Goal: Task Accomplishment & Management: Complete application form

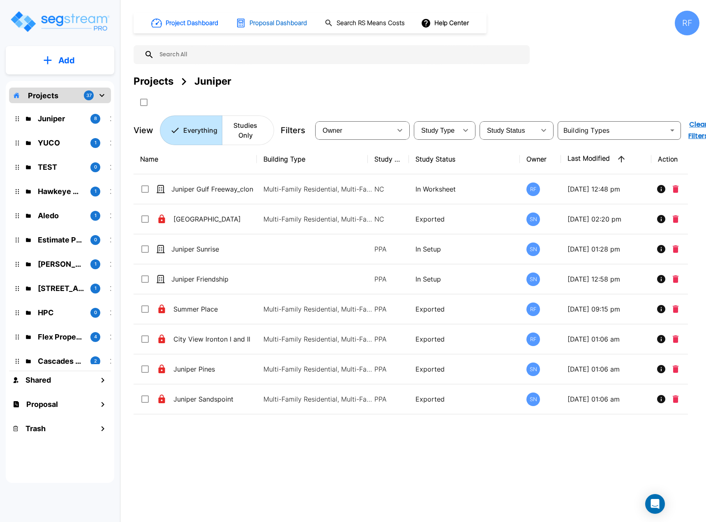
click at [292, 21] on h1 "Proposal Dashboard" at bounding box center [278, 22] width 58 height 9
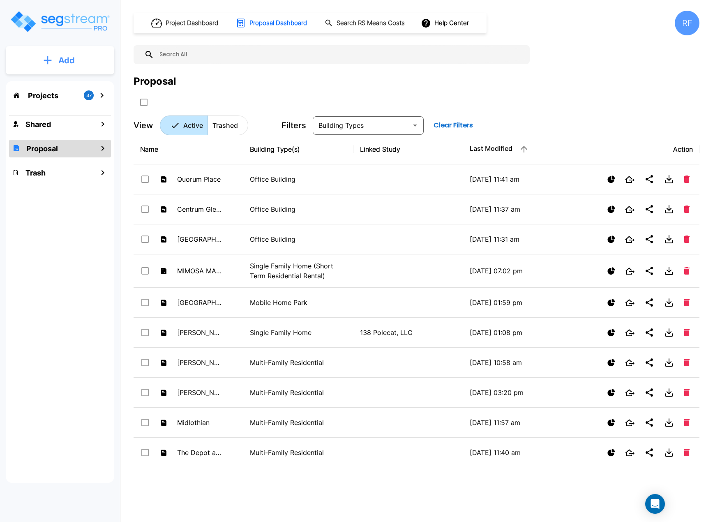
click at [62, 63] on p "Add" at bounding box center [66, 60] width 16 height 12
click at [74, 128] on p "Add Proposal" at bounding box center [65, 130] width 42 height 10
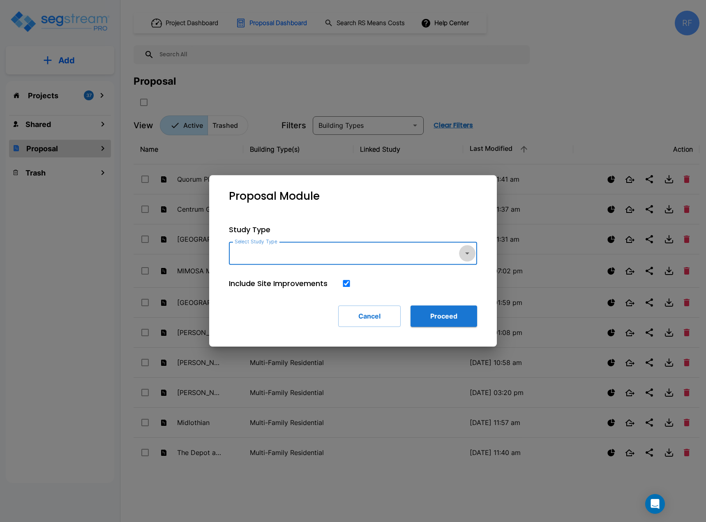
click at [466, 254] on icon "button" at bounding box center [467, 253] width 10 height 10
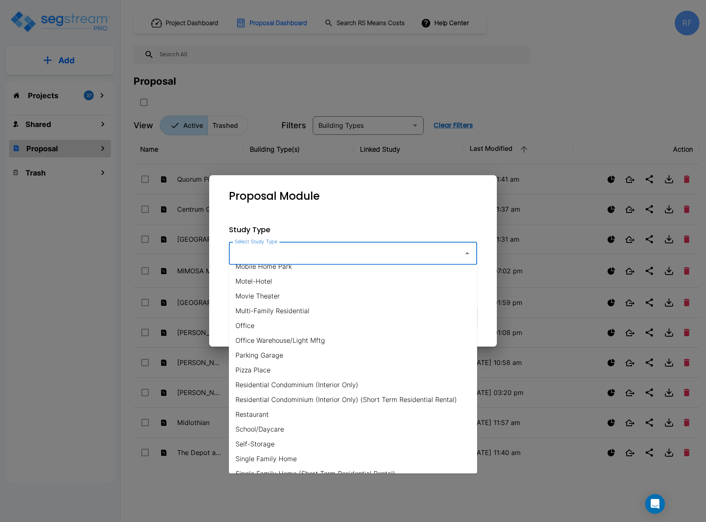
scroll to position [452, 0]
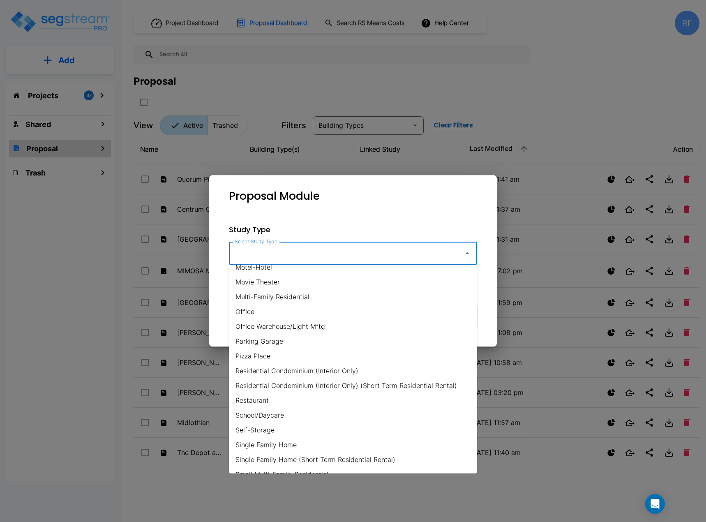
click at [318, 329] on li "Office Warehouse/Light Mftg" at bounding box center [353, 326] width 248 height 15
type input "Office Warehouse/Light Mftg"
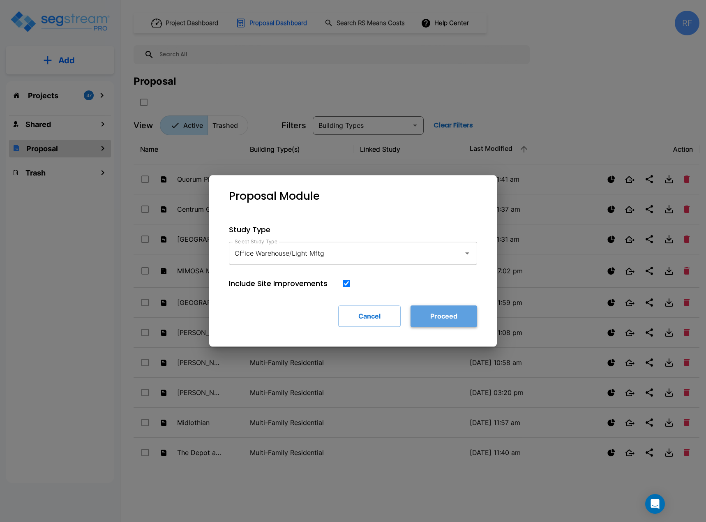
click at [437, 312] on button "Proceed" at bounding box center [443, 315] width 67 height 21
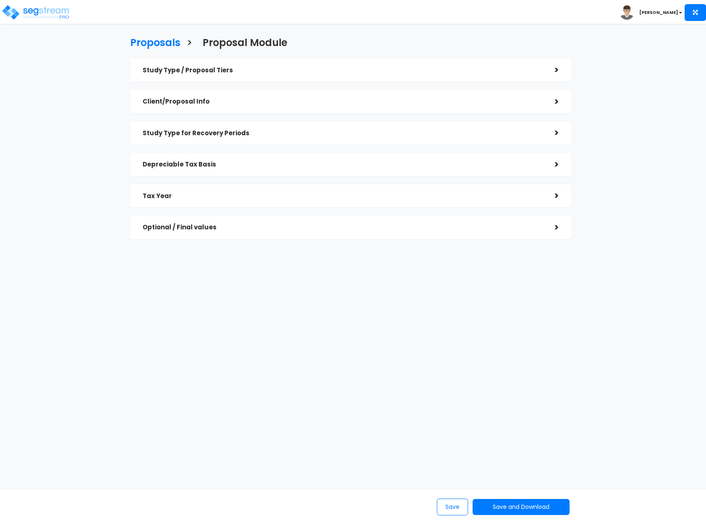
checkbox input "true"
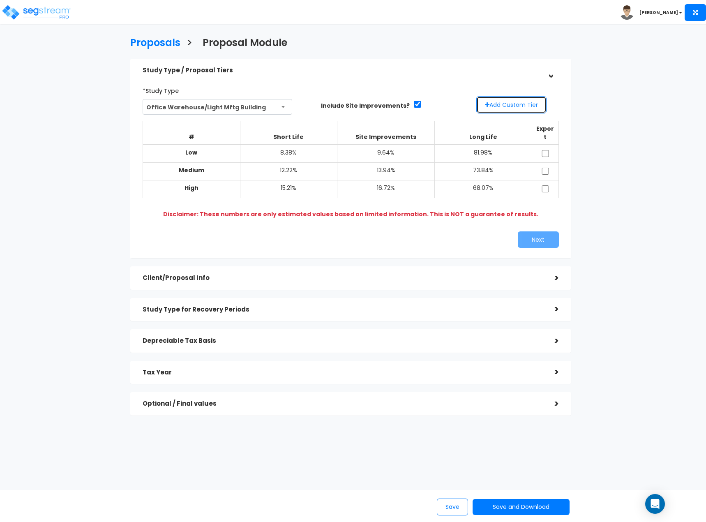
click at [523, 100] on button "Add Custom Tier" at bounding box center [511, 104] width 70 height 17
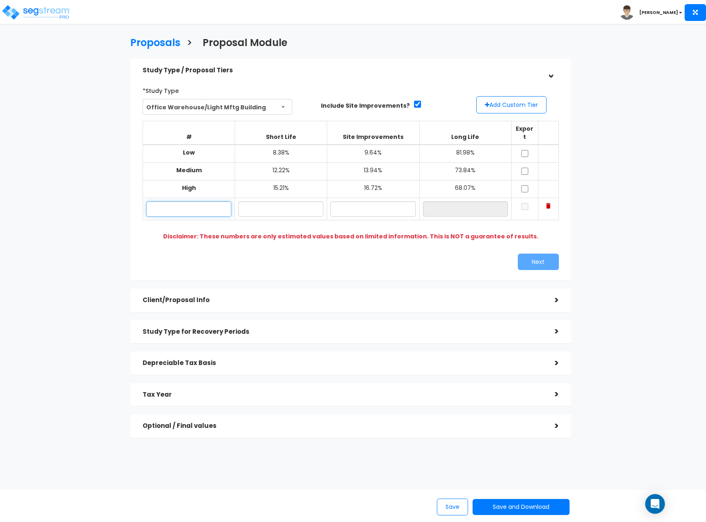
click at [215, 201] on input "text" at bounding box center [188, 208] width 85 height 15
type input "Lo"
click at [281, 201] on input "text" at bounding box center [280, 208] width 85 height 15
type input "6.00%"
click at [386, 201] on input "text" at bounding box center [372, 208] width 85 height 15
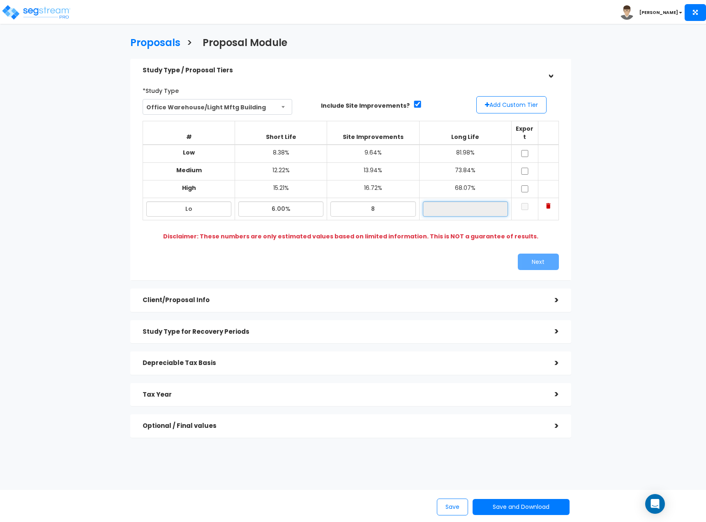
type input "8.00%"
type input "86.00%"
click at [430, 201] on input "86.00%" at bounding box center [465, 208] width 85 height 15
click at [525, 203] on input "checkbox" at bounding box center [524, 206] width 8 height 7
checkbox input "true"
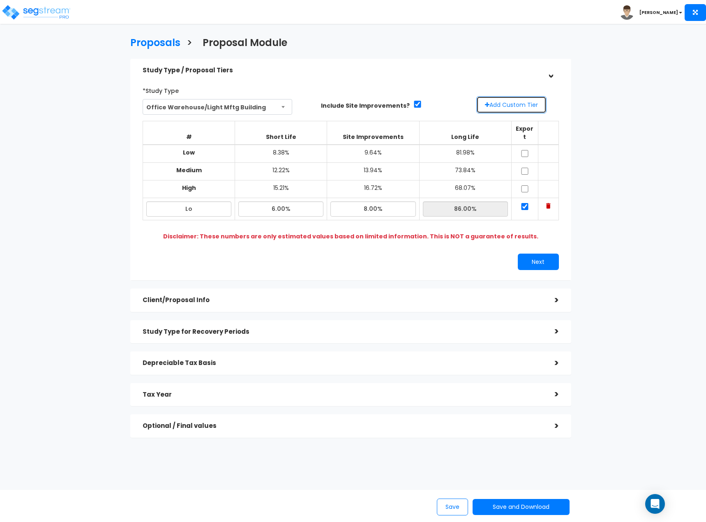
click at [527, 101] on button "Add Custom Tier" at bounding box center [511, 104] width 70 height 17
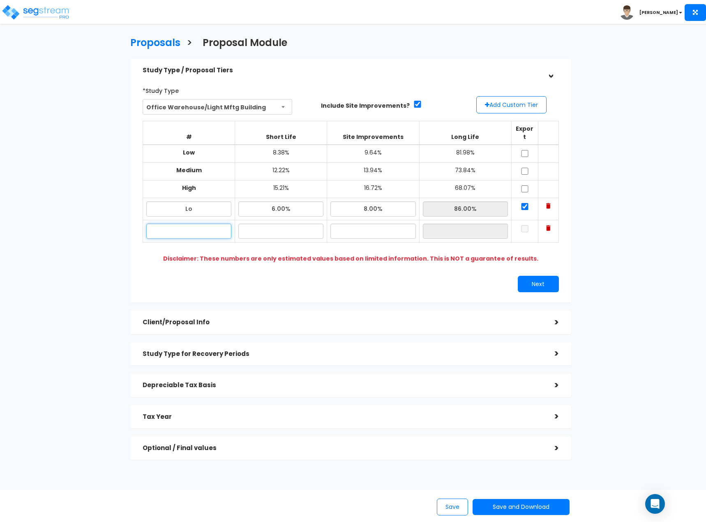
click at [202, 223] on input "text" at bounding box center [188, 230] width 85 height 15
type input "Hi"
click at [289, 223] on input "text" at bounding box center [280, 230] width 85 height 15
type input "12.00%"
click at [396, 229] on input "text" at bounding box center [372, 230] width 85 height 15
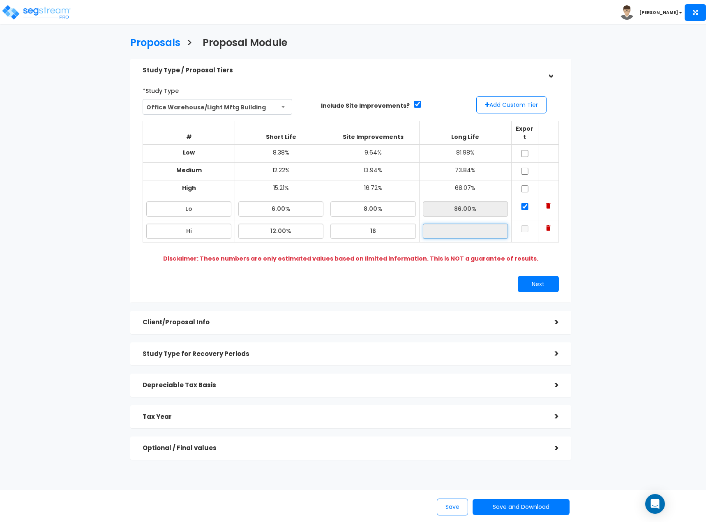
type input "16.00%"
type input "72.00%"
click at [438, 228] on input "72.00%" at bounding box center [465, 230] width 85 height 15
click at [522, 225] on input "checkbox" at bounding box center [524, 228] width 8 height 7
checkbox input "true"
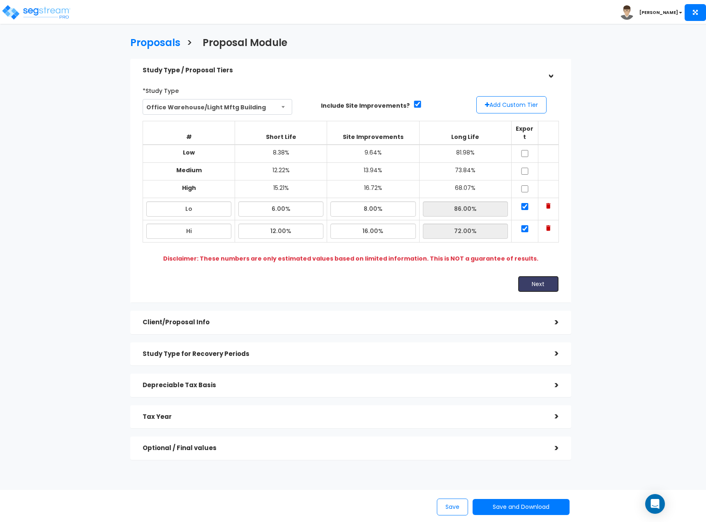
click at [524, 282] on button "Next" at bounding box center [538, 284] width 41 height 16
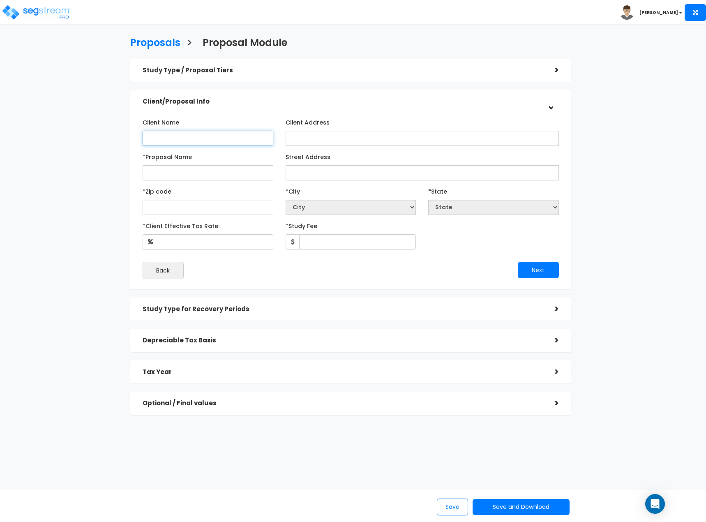
click at [170, 139] on input "Client Name" at bounding box center [208, 138] width 131 height 15
type input "TFP [PERSON_NAME] LLC"
click at [202, 176] on input "*Proposal Name" at bounding box center [208, 172] width 131 height 15
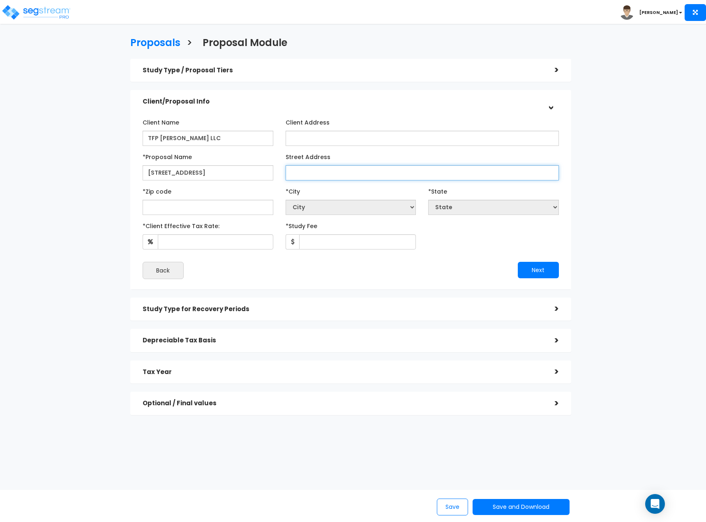
click at [346, 169] on input "Street Address" at bounding box center [421, 172] width 273 height 15
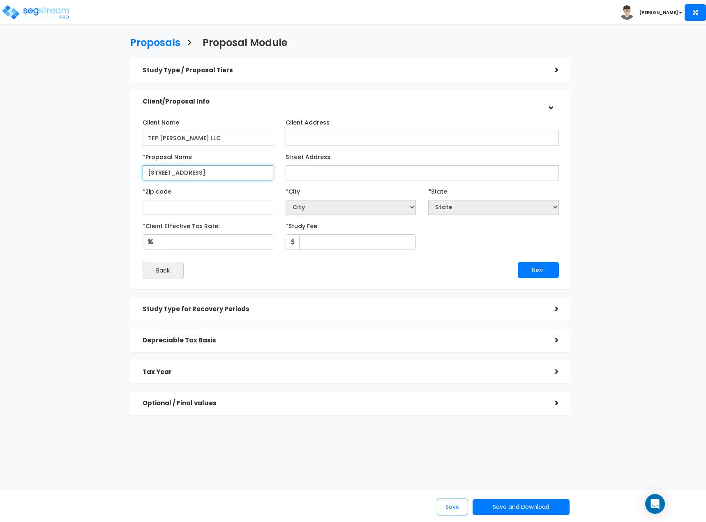
click at [205, 170] on input "[STREET_ADDRESS]" at bounding box center [208, 172] width 131 height 15
type input "[STREET_ADDRESS]"
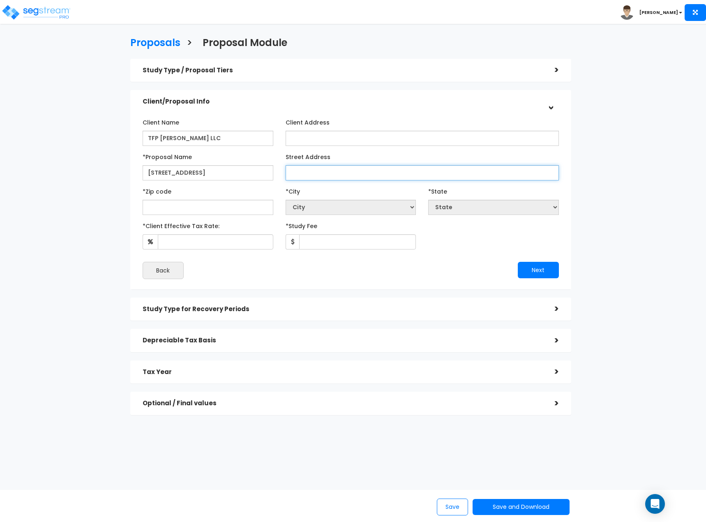
click at [295, 170] on input "Street Address" at bounding box center [421, 172] width 273 height 15
type input "[STREET_ADDRESS]"
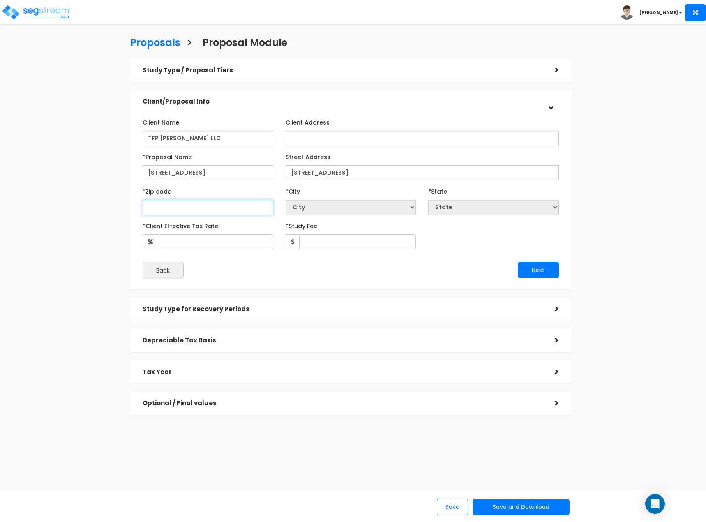
select select "National Average"
type input "7"
select select "LA"
type input "76"
select select "[GEOGRAPHIC_DATA]"
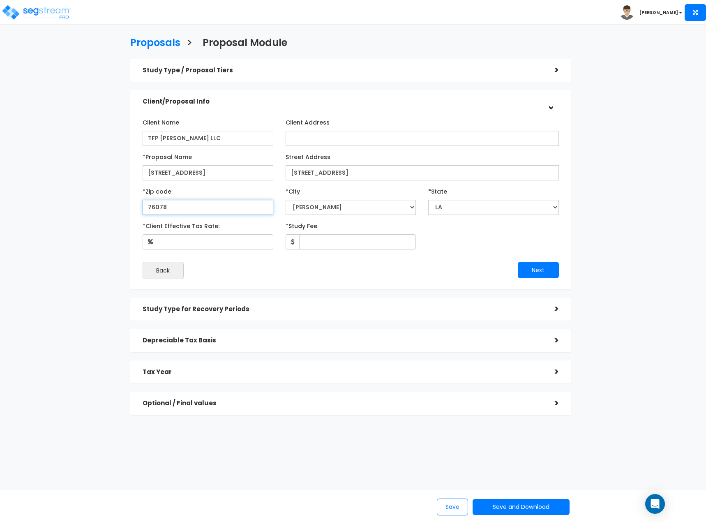
type input "76078"
click at [456, 211] on select "State National Average AB AK AL AR AZ BC CA" at bounding box center [493, 207] width 131 height 15
click at [215, 245] on input "*Client Effective Tax Rate:" at bounding box center [215, 241] width 115 height 15
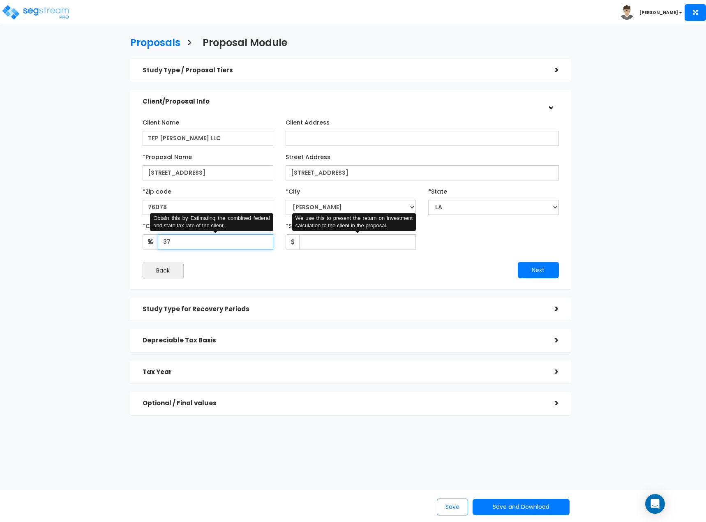
type input "37"
click at [338, 246] on input "*Study Fee" at bounding box center [357, 241] width 117 height 15
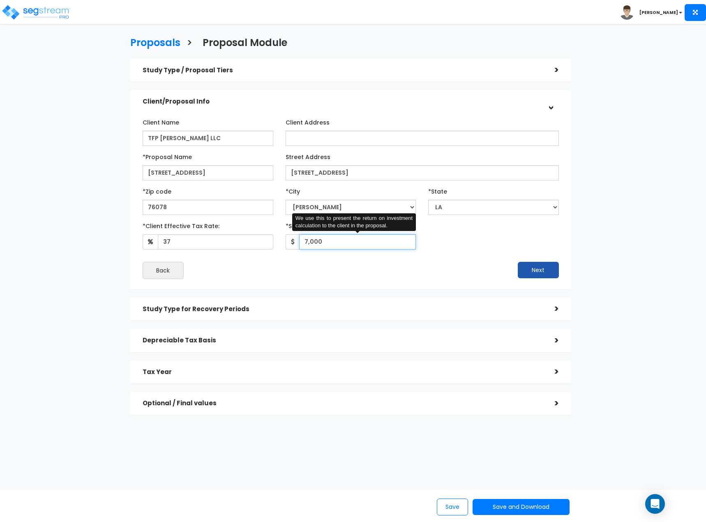
type input "7,000"
click at [524, 266] on button "Next" at bounding box center [538, 270] width 41 height 16
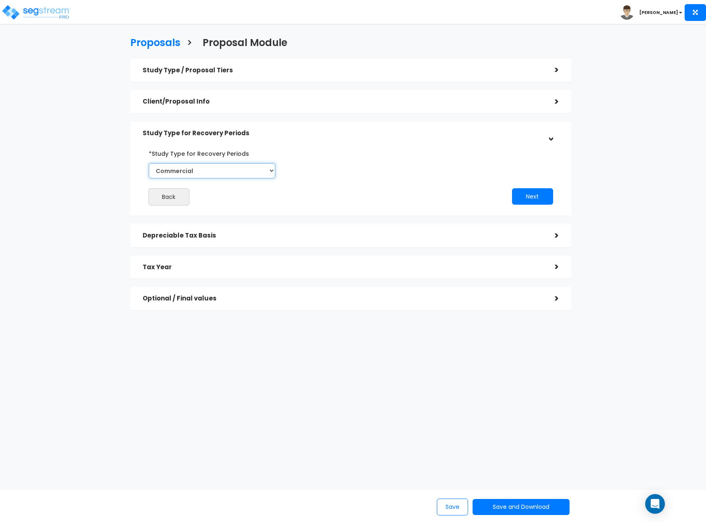
click at [221, 171] on select "Commercial Residential" at bounding box center [212, 170] width 127 height 15
click at [532, 195] on button "Next" at bounding box center [532, 196] width 41 height 16
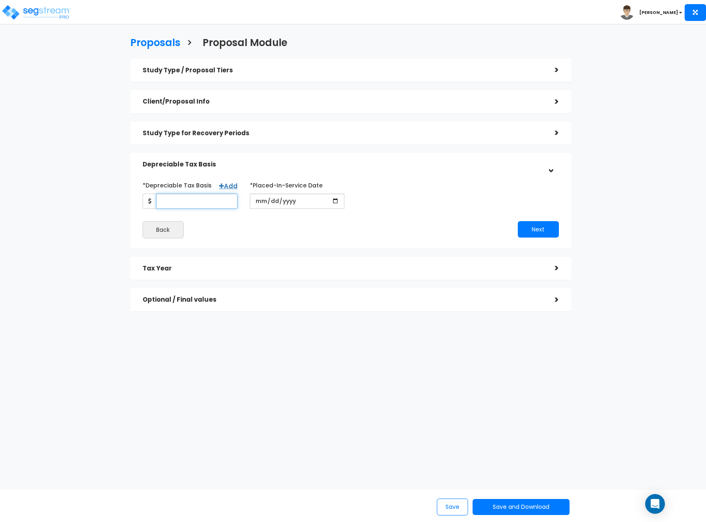
click at [223, 202] on input "*Depreciable Tax Basis" at bounding box center [196, 200] width 81 height 15
type input "11,879,055"
click at [263, 197] on input "date" at bounding box center [297, 200] width 95 height 15
type input "[DATE]"
click at [369, 200] on input "*Purchase/Contract Date" at bounding box center [404, 200] width 95 height 15
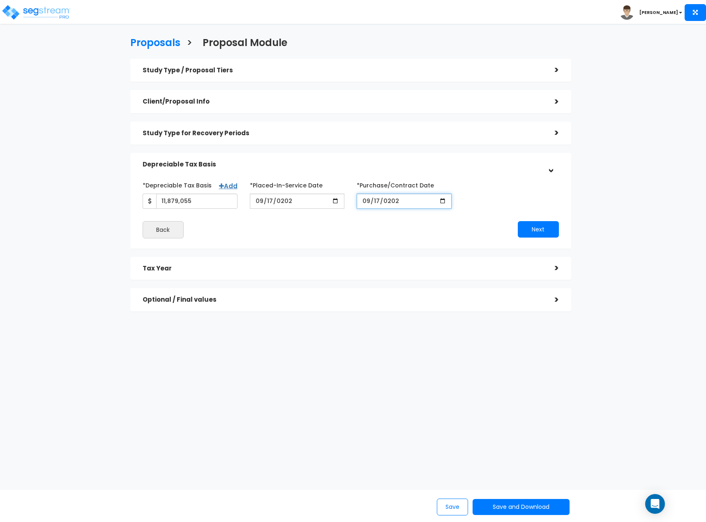
type input "[DATE]"
click at [539, 226] on button "Next" at bounding box center [538, 229] width 41 height 16
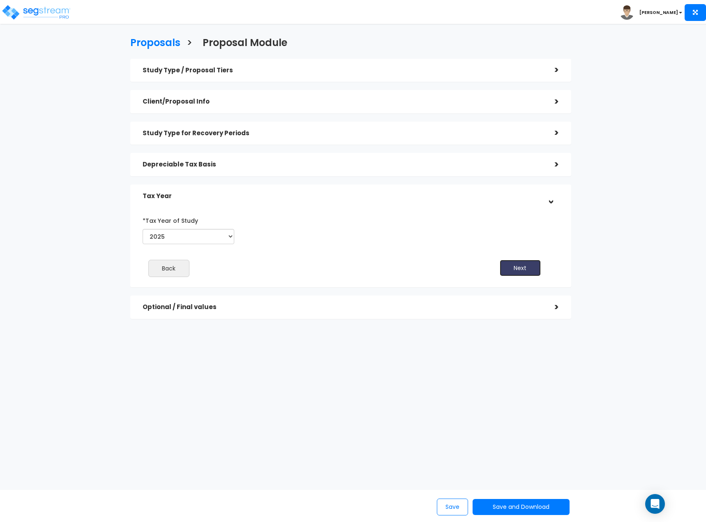
click at [522, 272] on button "Next" at bounding box center [519, 268] width 41 height 16
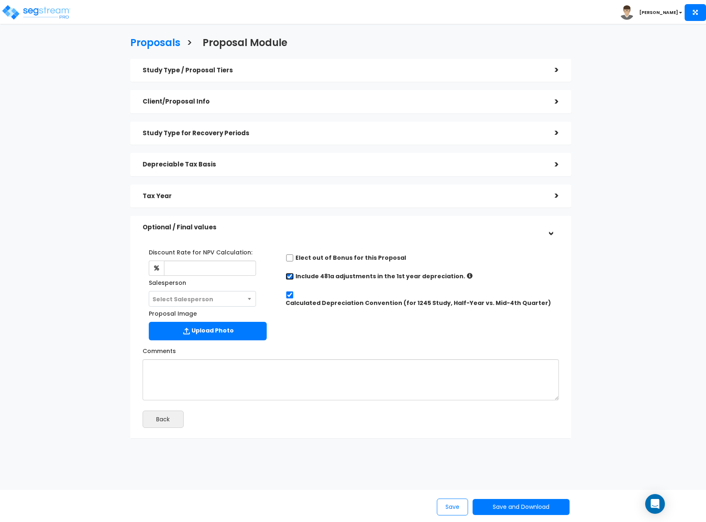
click at [290, 276] on input "checkbox" at bounding box center [289, 276] width 8 height 7
checkbox input "false"
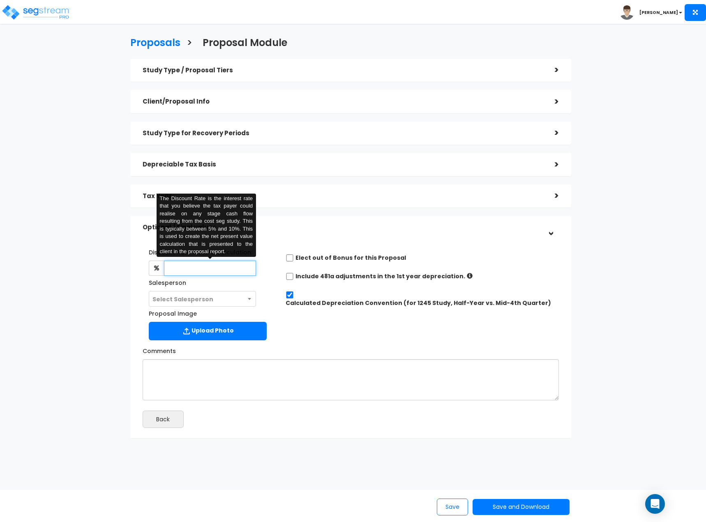
click at [235, 270] on input "text" at bounding box center [210, 267] width 92 height 15
type input "6"
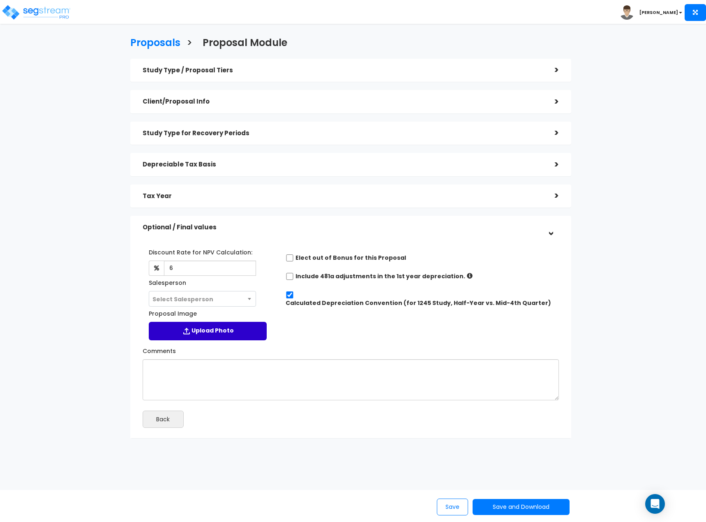
click at [206, 325] on label "Upload Photo" at bounding box center [208, 331] width 118 height 18
click at [0, 0] on input "Proposal Image" at bounding box center [0, 0] width 0 height 0
click at [202, 335] on label "Upload Photo" at bounding box center [208, 331] width 118 height 18
click at [0, 0] on input "Proposal Image" at bounding box center [0, 0] width 0 height 0
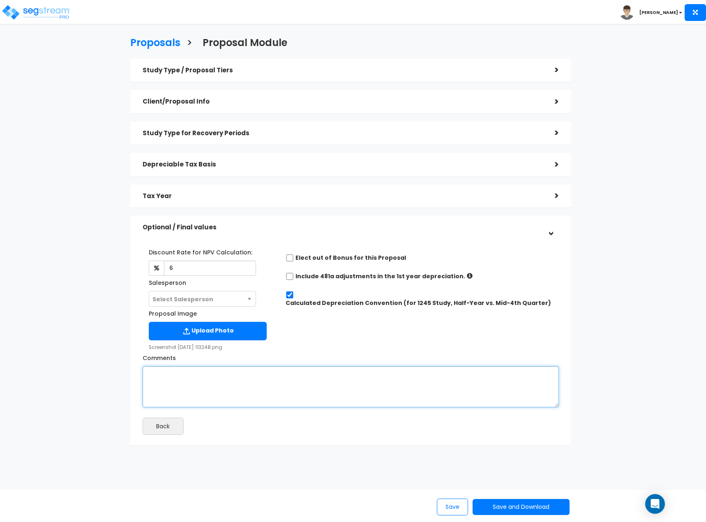
click at [261, 387] on textarea "Comments" at bounding box center [351, 386] width 416 height 41
type textarea "82.2% building per Loopnet/Assessor"
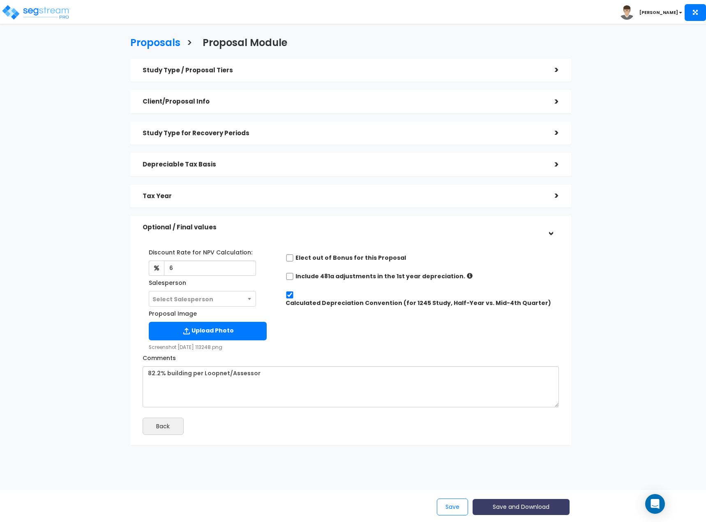
click at [502, 502] on button "Save and Download" at bounding box center [520, 507] width 97 height 16
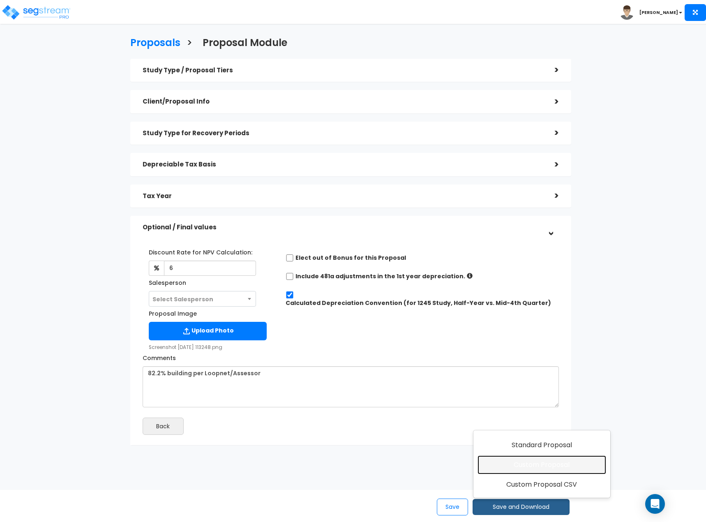
click at [558, 463] on link "Custom Proposal" at bounding box center [541, 464] width 129 height 19
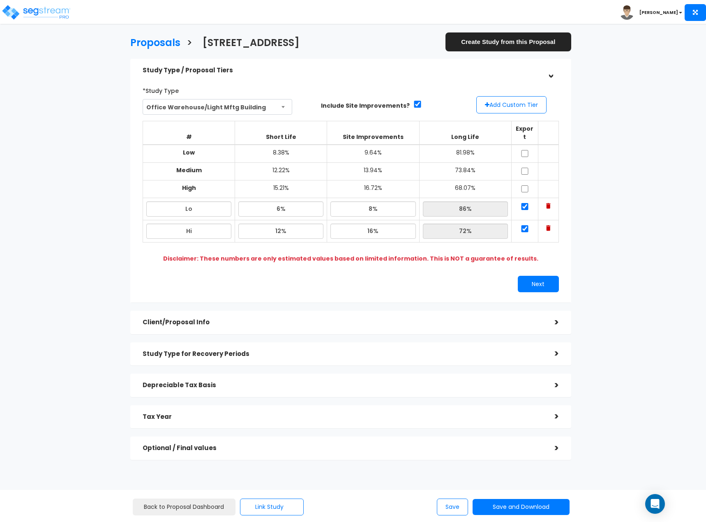
click at [304, 382] on div "Depreciable Tax Basis" at bounding box center [343, 384] width 400 height 15
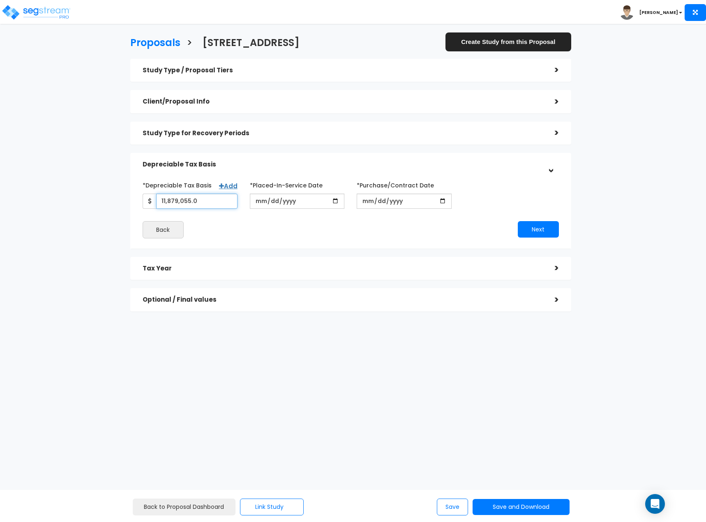
click at [171, 203] on input "11,879,055.0" at bounding box center [196, 200] width 81 height 15
type input "13,879,055"
click at [529, 229] on button "Next" at bounding box center [538, 229] width 41 height 16
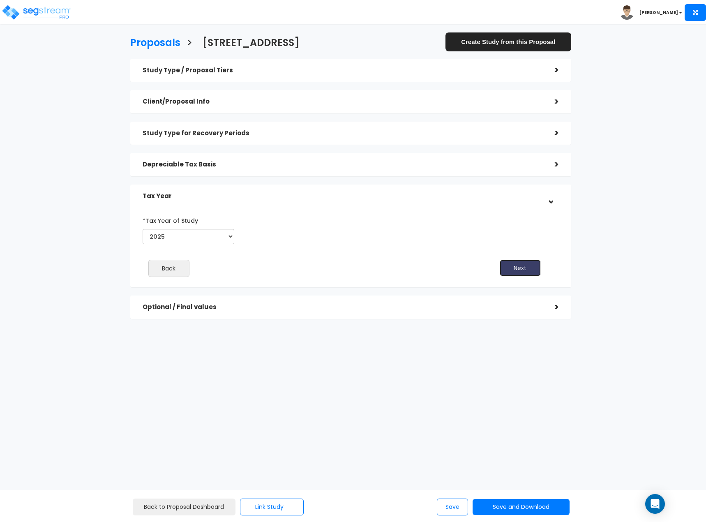
click at [508, 268] on button "Next" at bounding box center [519, 268] width 41 height 16
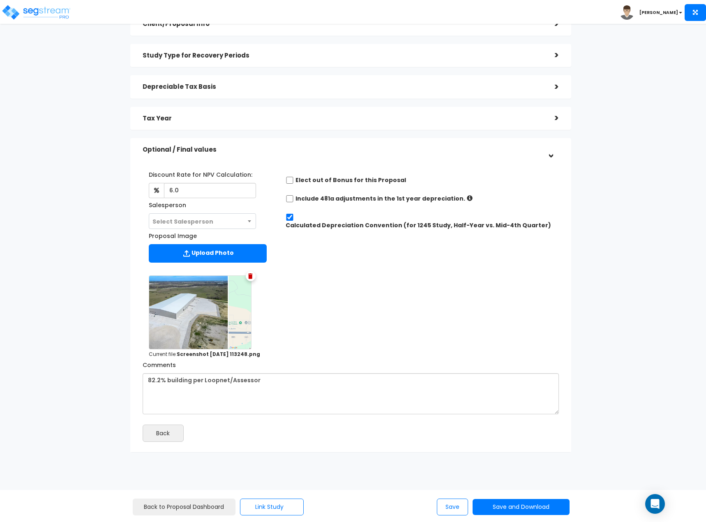
scroll to position [82, 0]
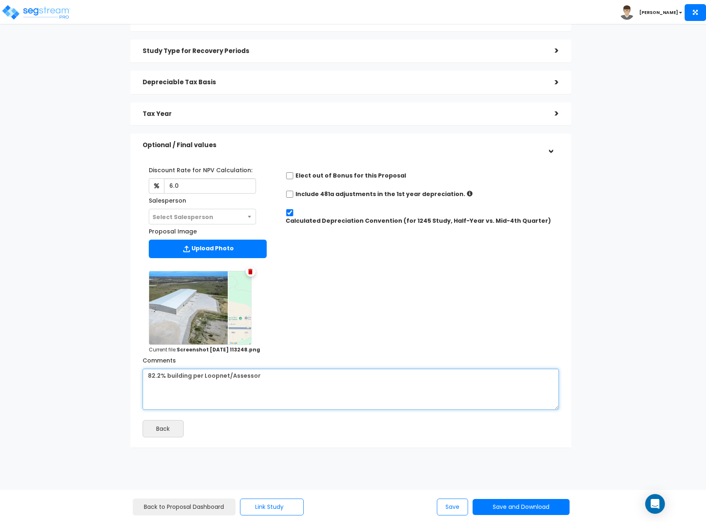
click at [289, 382] on textarea "82.2% building per Loopnet/Assessor" at bounding box center [351, 388] width 416 height 41
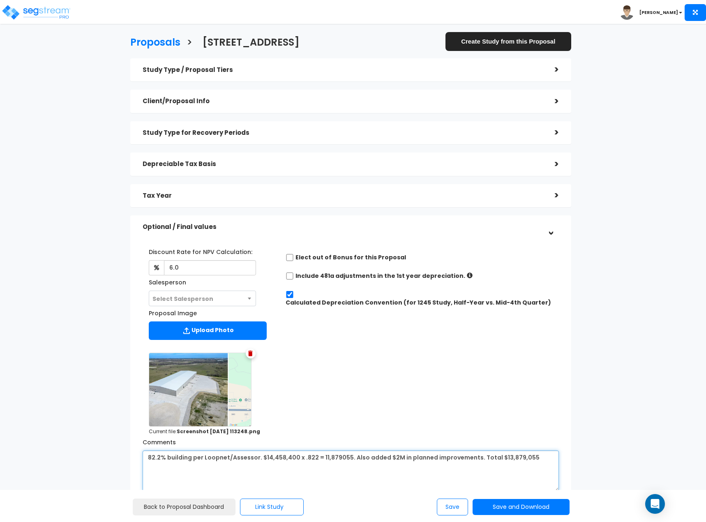
scroll to position [0, 0]
type textarea "82.2% building per Loopnet/Assessor. $14,458,400 x .822 = 11,879055. Also added…"
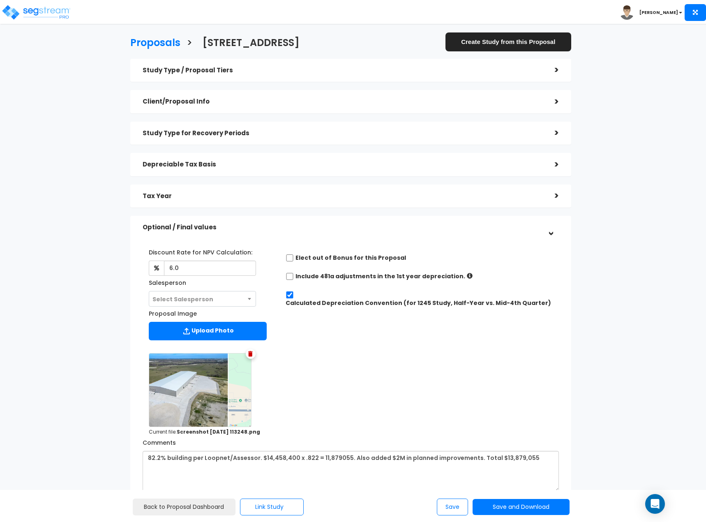
click at [526, 70] on h5 "Study Type / Proposal Tiers" at bounding box center [343, 70] width 400 height 7
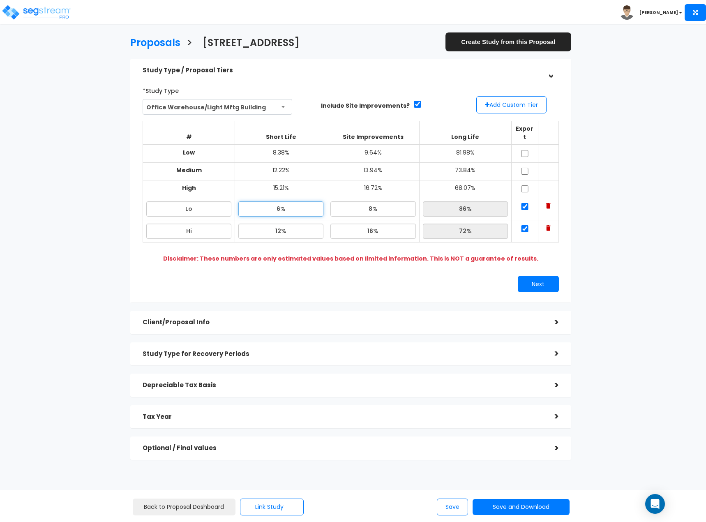
click at [290, 203] on input "6%" at bounding box center [280, 208] width 85 height 15
type input "8.00%"
type input "84.00%"
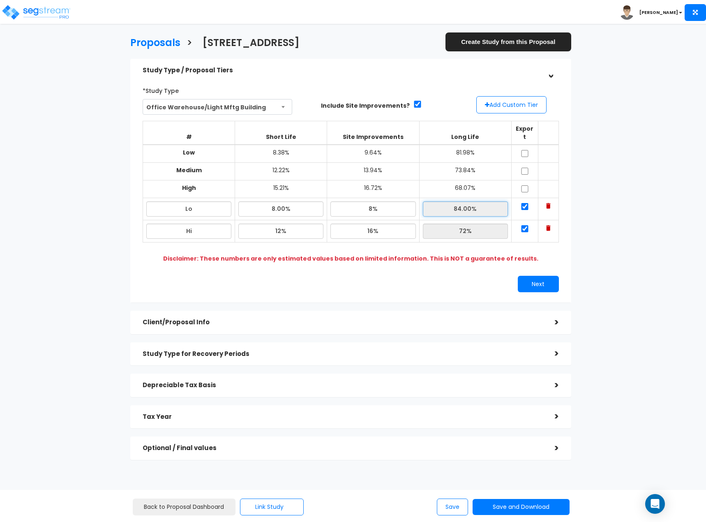
click at [455, 201] on input "84.00%" at bounding box center [465, 208] width 85 height 15
click at [295, 223] on input "12%" at bounding box center [280, 230] width 85 height 15
type input "14.00%"
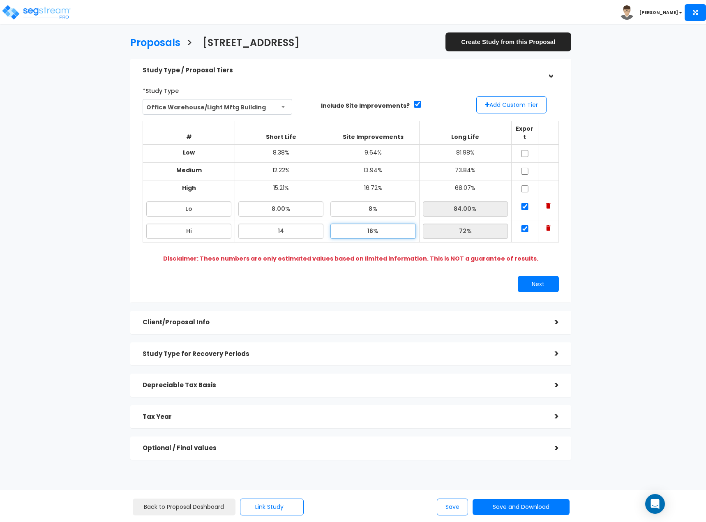
type input "70.00%"
click at [395, 223] on input "16%" at bounding box center [372, 230] width 85 height 15
click at [528, 276] on button "Next" at bounding box center [538, 284] width 41 height 16
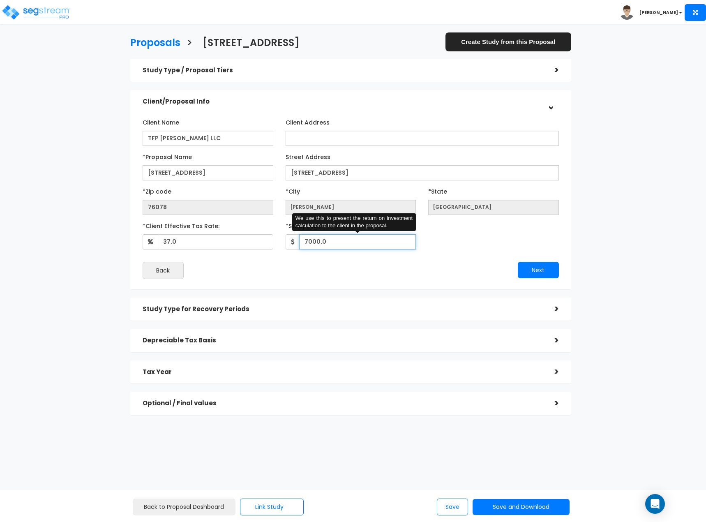
click at [343, 240] on input "7000.0" at bounding box center [357, 241] width 117 height 15
click at [336, 242] on input "8,000" at bounding box center [357, 241] width 117 height 15
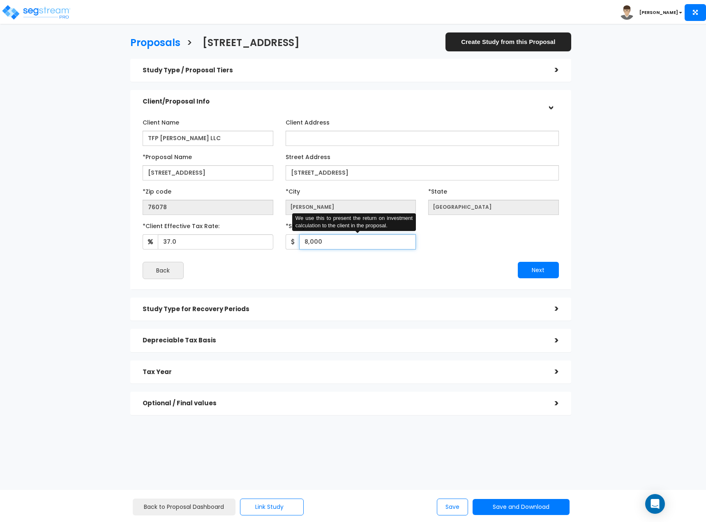
type input "8,000"
click at [341, 261] on div "Client Name TFP Rhome LLC Client Address *Proposal Name TX" at bounding box center [351, 196] width 416 height 163
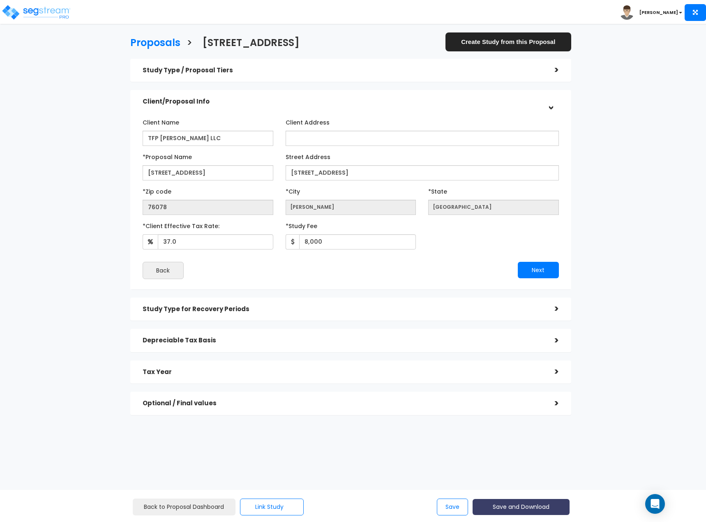
click at [511, 510] on button "Save and Download" at bounding box center [520, 507] width 97 height 16
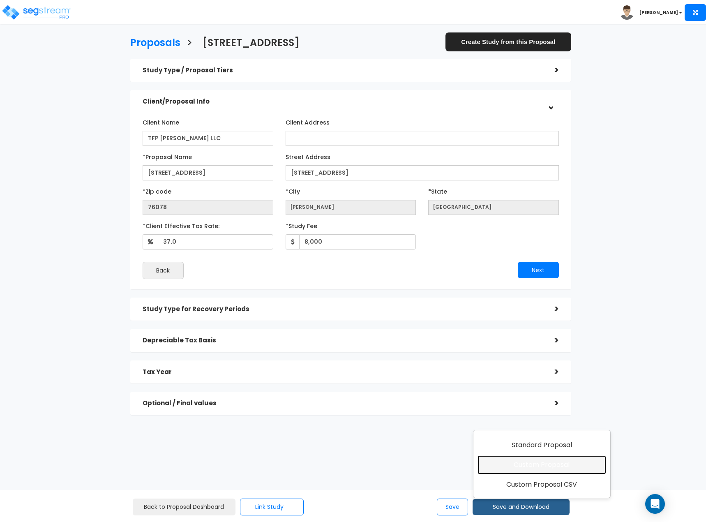
click at [538, 465] on link "Custom Proposal" at bounding box center [541, 464] width 129 height 19
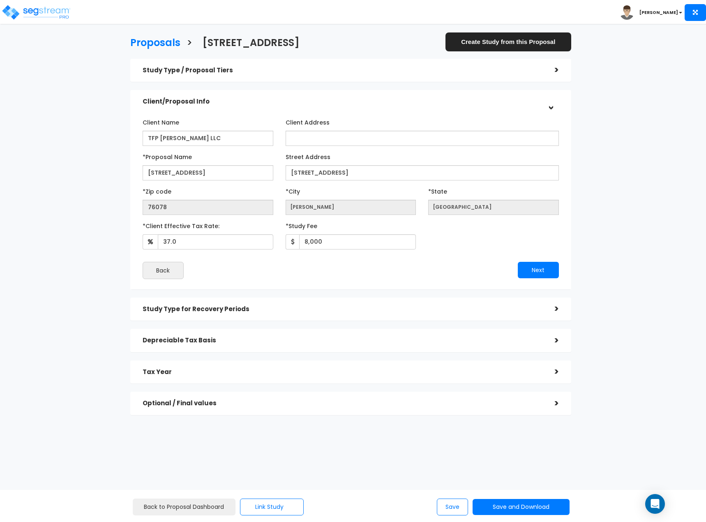
click at [274, 403] on h5 "Optional / Final values" at bounding box center [343, 403] width 400 height 7
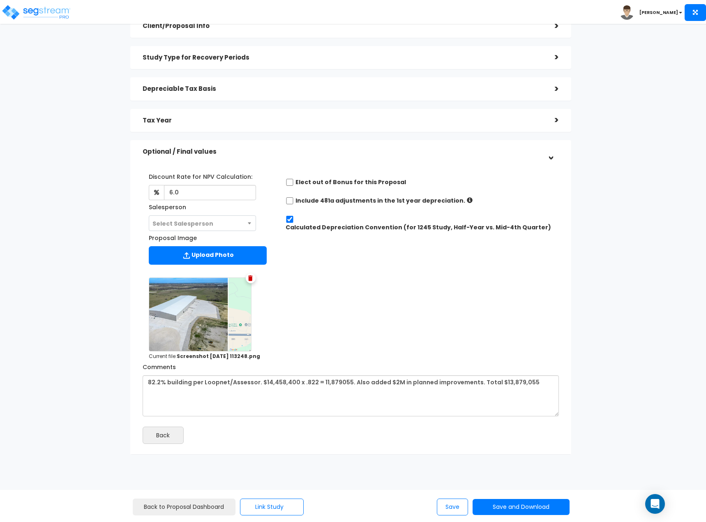
scroll to position [82, 0]
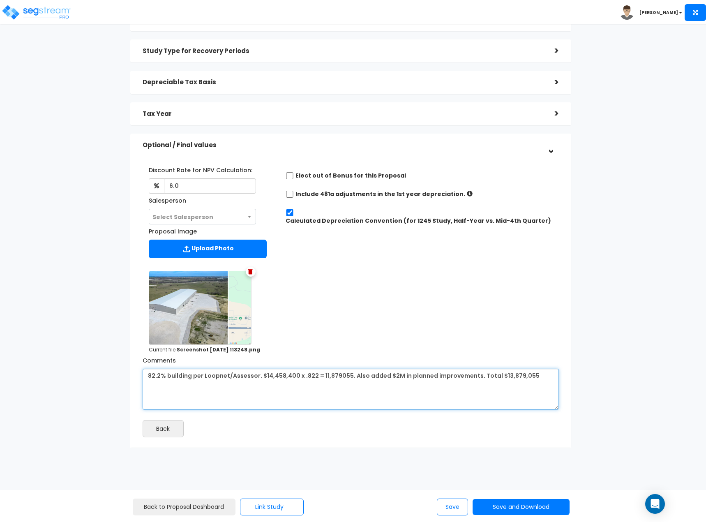
drag, startPoint x: 336, startPoint y: 376, endPoint x: 347, endPoint y: 374, distance: 10.9
click at [336, 376] on textarea "82.2% building per Loopnet/Assessor" at bounding box center [351, 388] width 416 height 41
click at [500, 376] on textarea "82.2% building per Loopnet/Assessor" at bounding box center [351, 388] width 416 height 41
drag, startPoint x: 470, startPoint y: 392, endPoint x: 510, endPoint y: 379, distance: 41.4
click at [471, 391] on textarea "82.2% building per Loopnet/Assessor" at bounding box center [351, 388] width 416 height 41
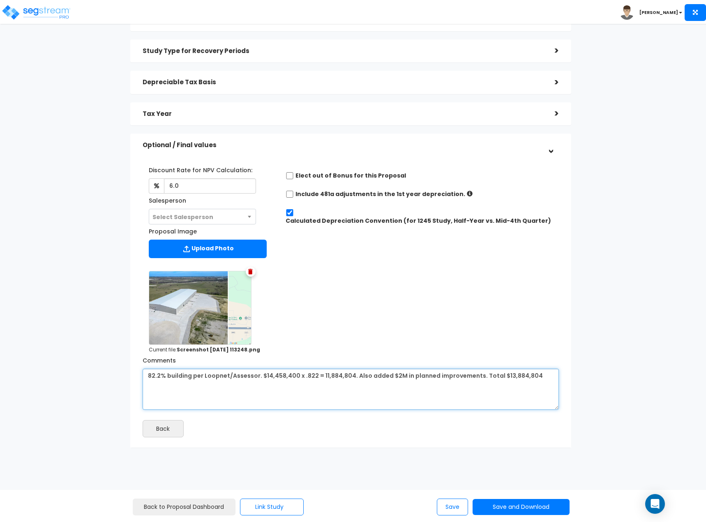
drag, startPoint x: 497, startPoint y: 375, endPoint x: 527, endPoint y: 366, distance: 31.2
click at [527, 366] on div "Comments 82.2% building per Loopnet/Assessor" at bounding box center [350, 381] width 428 height 56
type textarea "82.2% building per Loopnet/Assessor. $14,458,400 x .822 = 11,884,804. Also adde…"
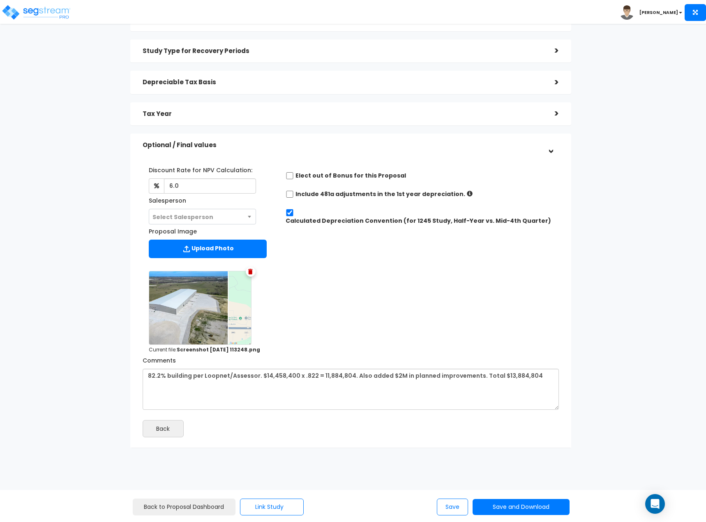
click at [285, 85] on h5 "Depreciable Tax Basis" at bounding box center [343, 82] width 400 height 7
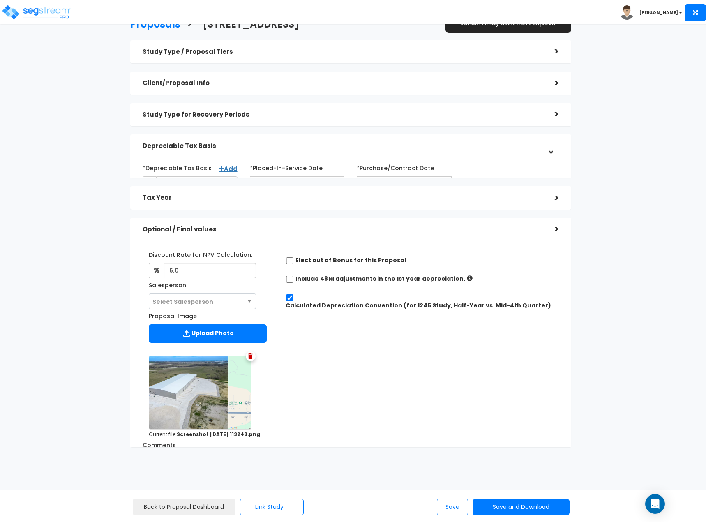
scroll to position [0, 0]
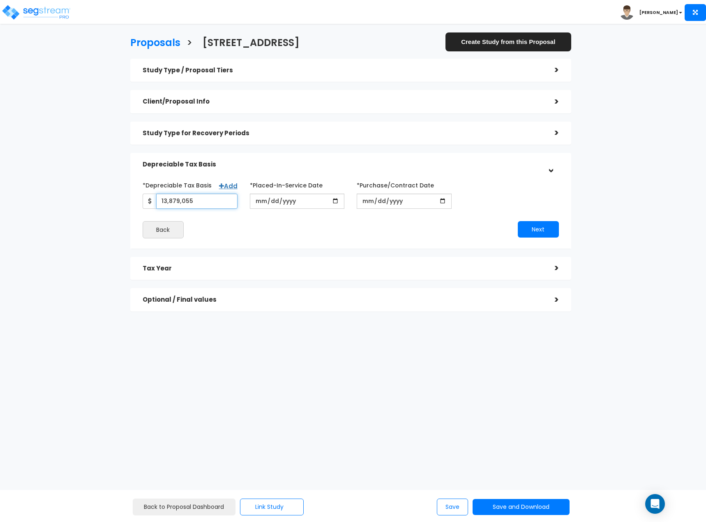
click at [213, 200] on input "13,879,055" at bounding box center [196, 200] width 81 height 15
paste input "84,804"
type input "13,884,804"
click at [539, 232] on button "Next" at bounding box center [538, 229] width 41 height 16
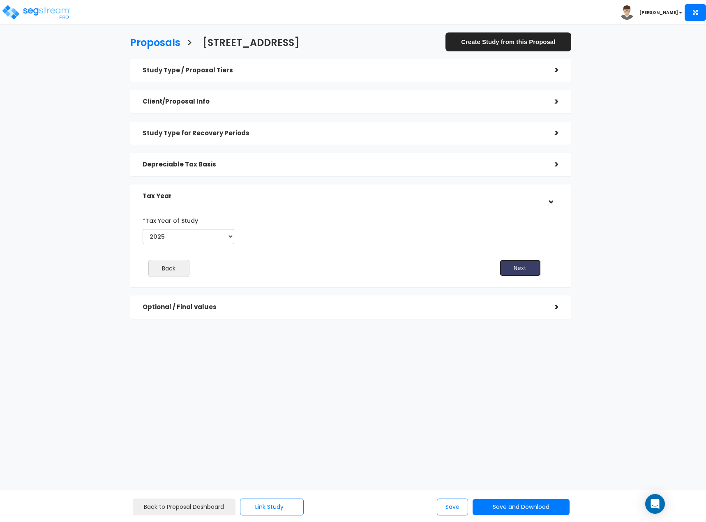
click at [518, 272] on button "Next" at bounding box center [519, 268] width 41 height 16
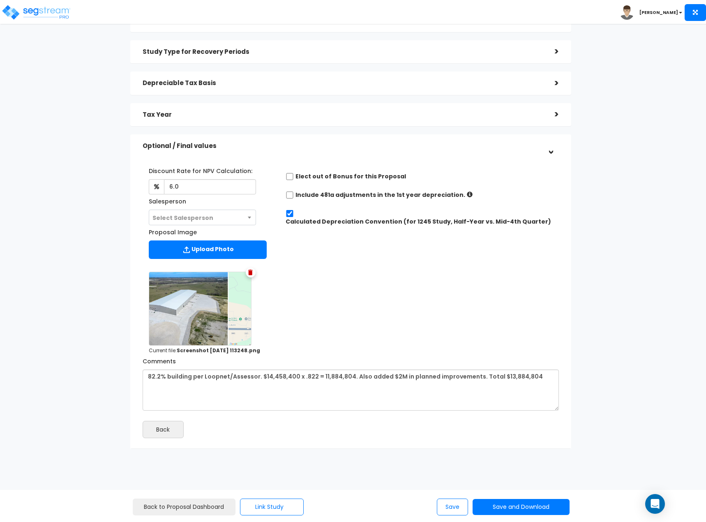
scroll to position [82, 0]
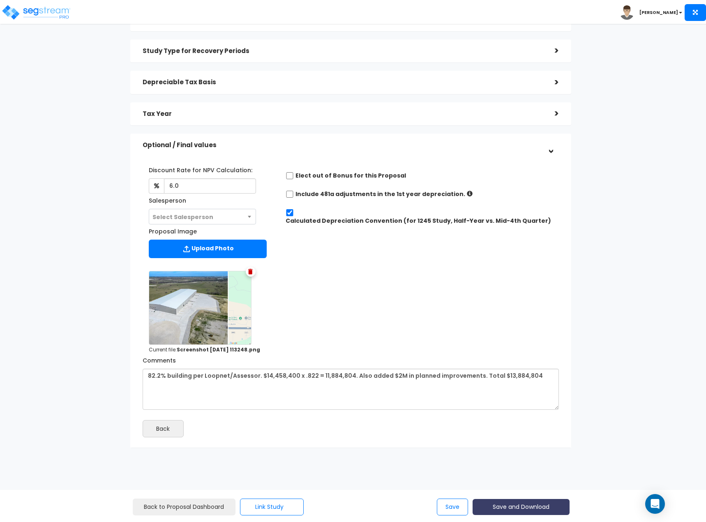
click at [523, 507] on button "Save and Download" at bounding box center [520, 507] width 97 height 16
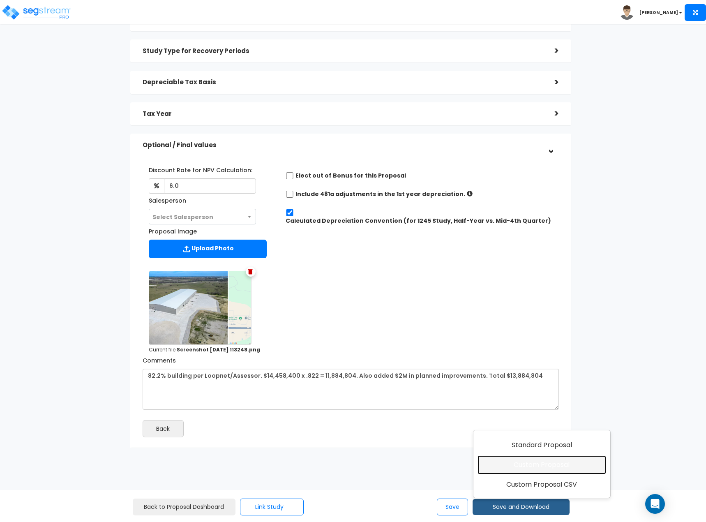
click at [534, 463] on link "Custom Proposal" at bounding box center [541, 464] width 129 height 19
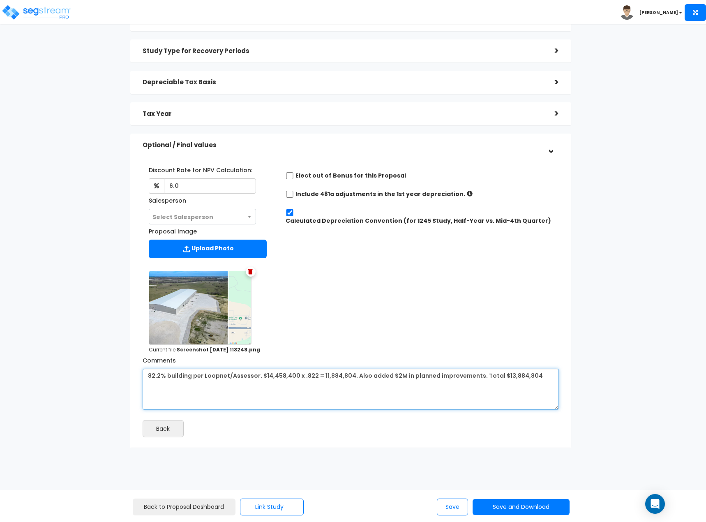
click at [307, 375] on textarea "82.2% building per Loopnet/Assessor" at bounding box center [351, 388] width 416 height 41
click at [501, 378] on textarea "82.2% building per Loopnet/Assessor" at bounding box center [351, 388] width 416 height 41
drag, startPoint x: 499, startPoint y: 376, endPoint x: 507, endPoint y: 375, distance: 7.8
click at [507, 375] on textarea "82.2% building per Loopnet/Assessor" at bounding box center [351, 388] width 416 height 41
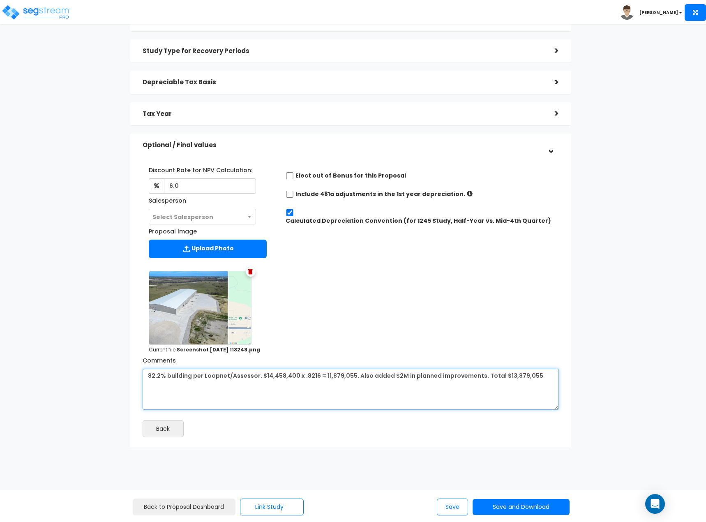
drag, startPoint x: 497, startPoint y: 374, endPoint x: 529, endPoint y: 375, distance: 31.7
click at [529, 375] on textarea "82.2% building per Loopnet/Assessor" at bounding box center [351, 388] width 416 height 41
type textarea "82.2% building per Loopnet/Assessor. $14,458,400 x .8216 = 11,879,055. Also add…"
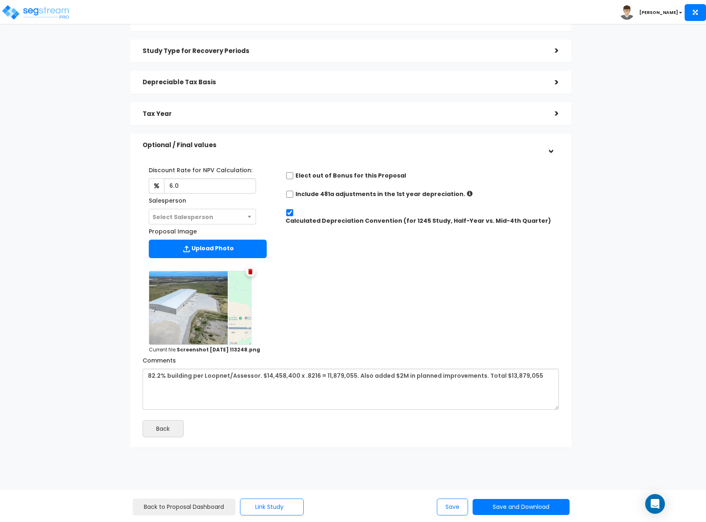
click at [283, 92] on div "Depreciable Tax Basis >" at bounding box center [350, 82] width 441 height 23
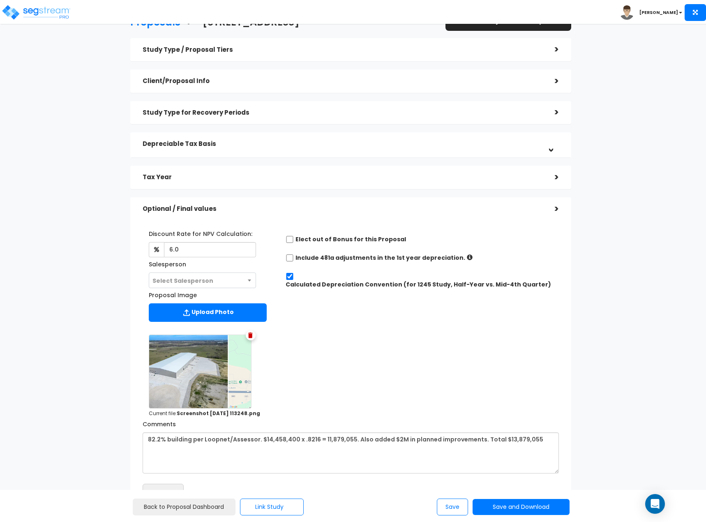
scroll to position [0, 0]
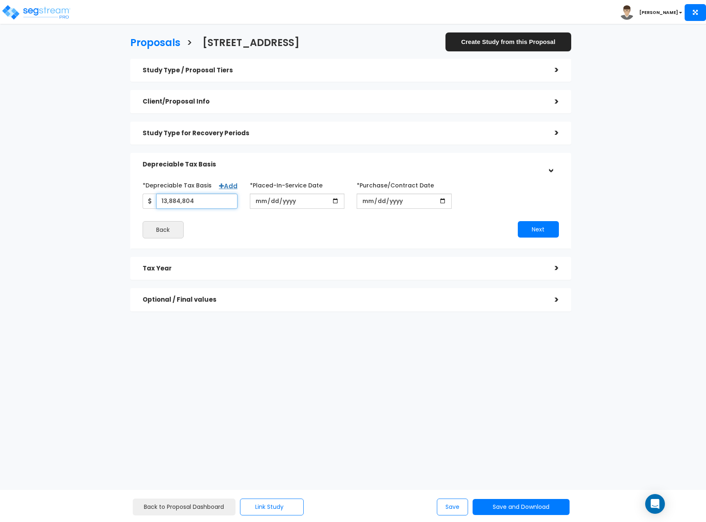
click at [203, 200] on input "13,884,804" at bounding box center [196, 200] width 81 height 15
paste input "79,055"
type input "13,879,055"
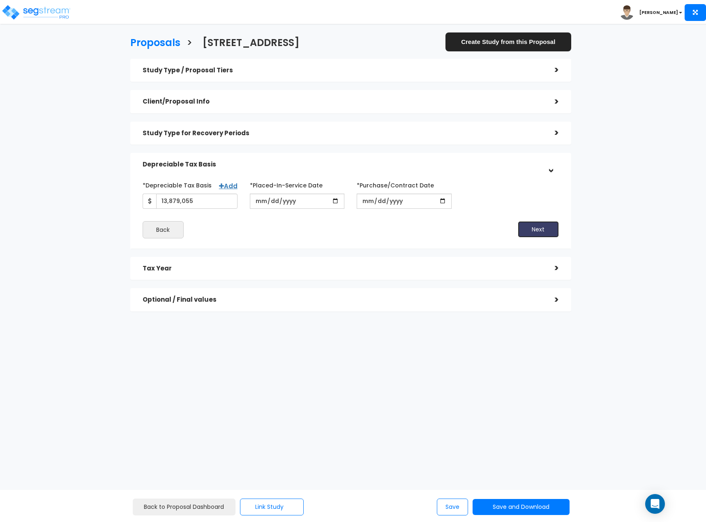
click at [553, 227] on button "Next" at bounding box center [538, 229] width 41 height 16
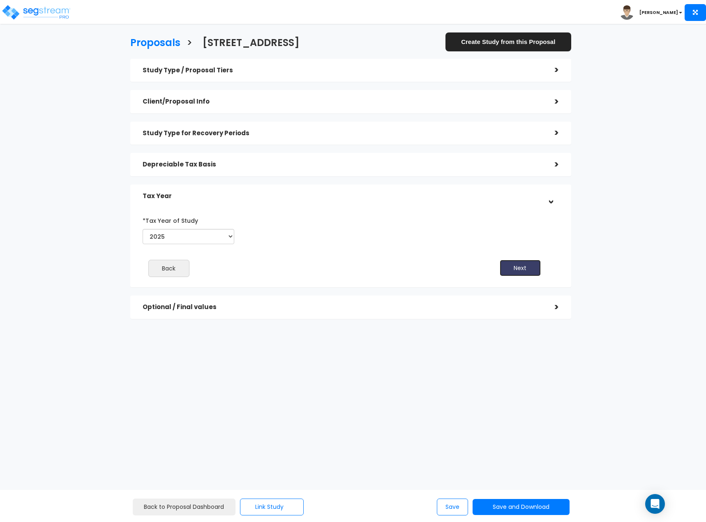
click at [515, 274] on button "Next" at bounding box center [519, 268] width 41 height 16
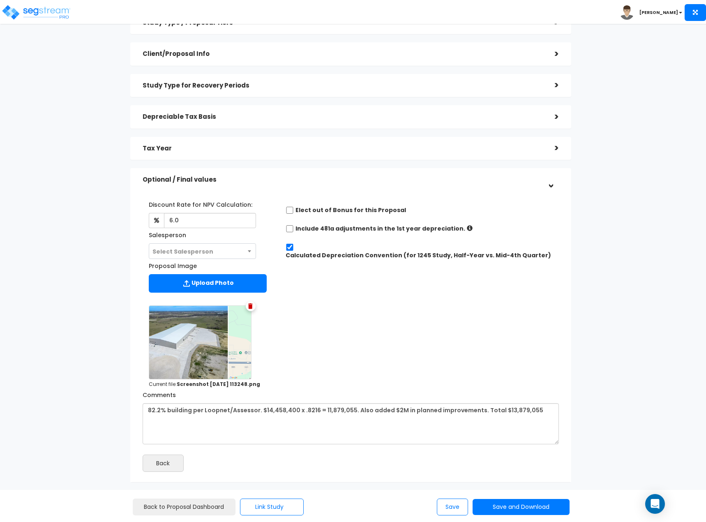
scroll to position [82, 0]
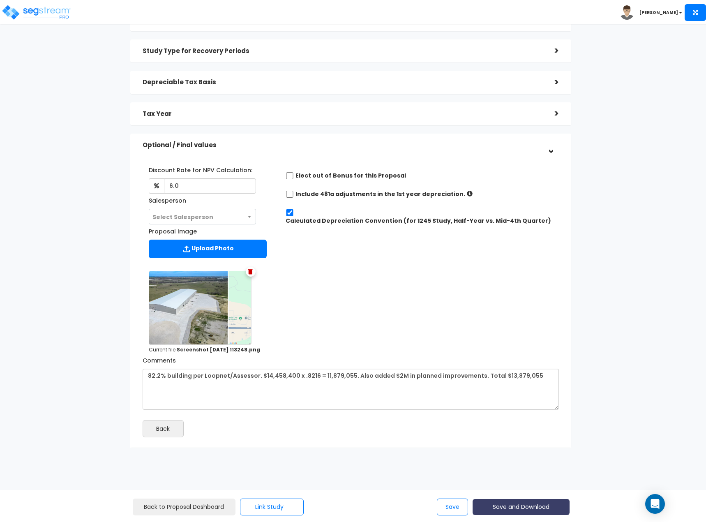
click at [536, 514] on button "Save and Download" at bounding box center [520, 507] width 97 height 16
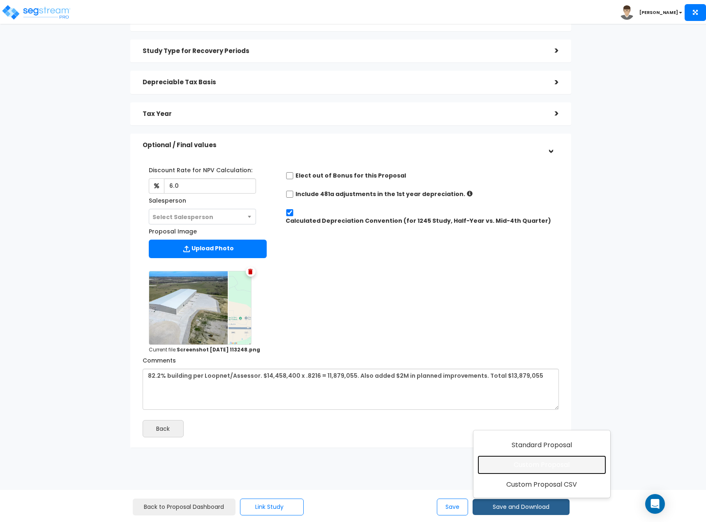
click at [533, 468] on link "Custom Proposal" at bounding box center [541, 464] width 129 height 19
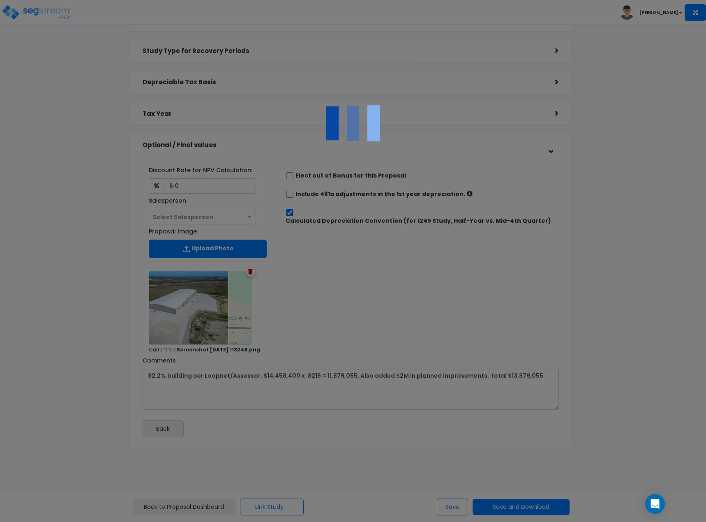
scroll to position [0, 0]
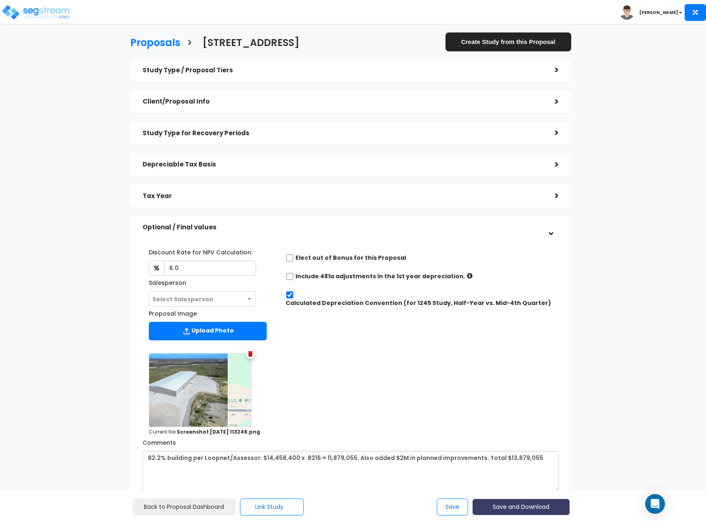
click at [515, 505] on button "Save and Download" at bounding box center [520, 507] width 97 height 16
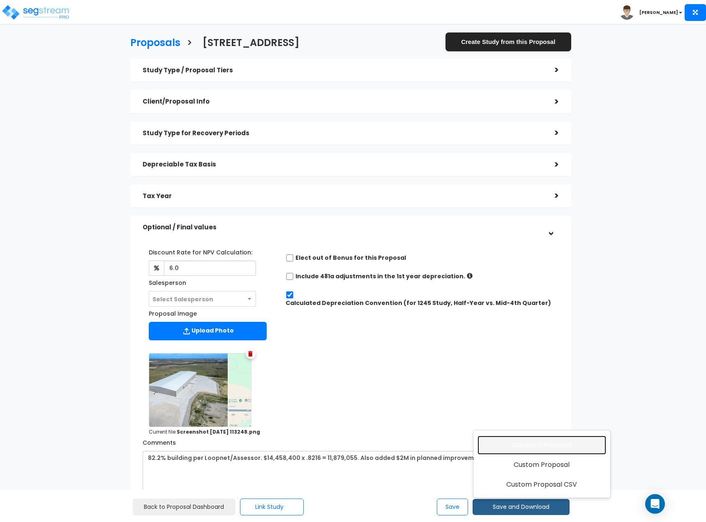
click at [543, 451] on link "Standard Proposal" at bounding box center [541, 444] width 129 height 19
